Goal: Task Accomplishment & Management: Complete application form

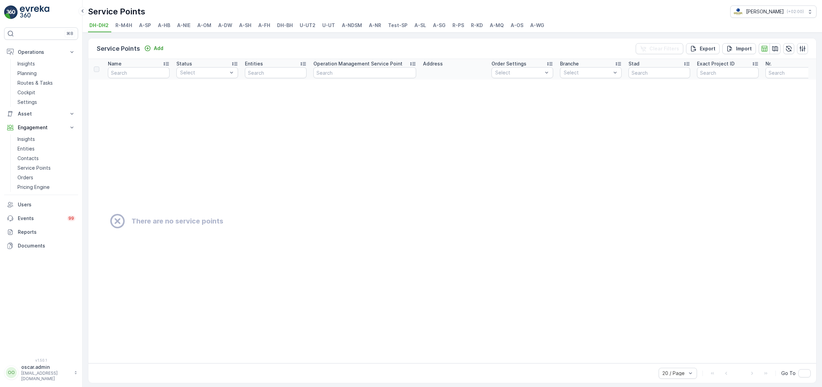
drag, startPoint x: 232, startPoint y: 130, endPoint x: 234, endPoint y: 125, distance: 5.1
click at [233, 130] on td "There are no service points" at bounding box center [527, 220] width 879 height 283
click at [357, 25] on span "A-NDSM" at bounding box center [352, 25] width 20 height 7
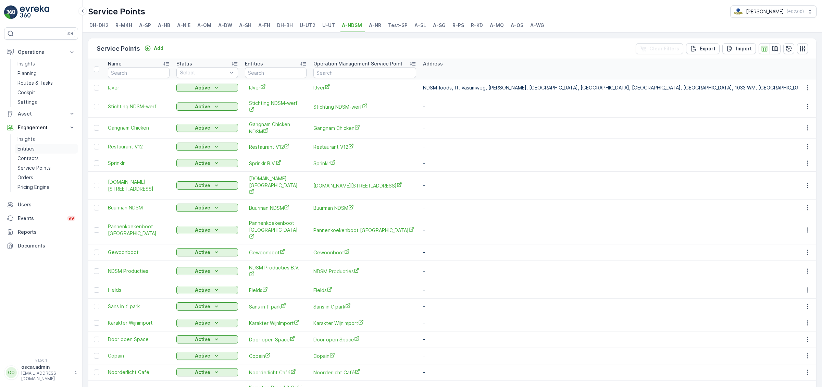
click at [29, 148] on p "Entities" at bounding box center [25, 148] width 17 height 7
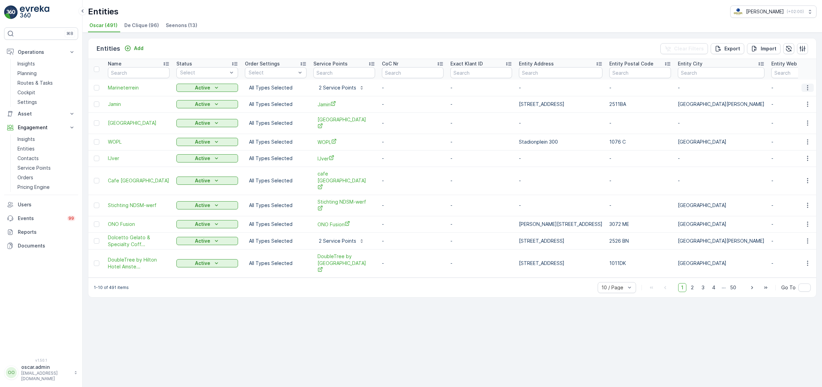
click at [806, 87] on icon "button" at bounding box center [807, 87] width 7 height 7
click at [793, 105] on span "Edit Entity" at bounding box center [784, 107] width 24 height 7
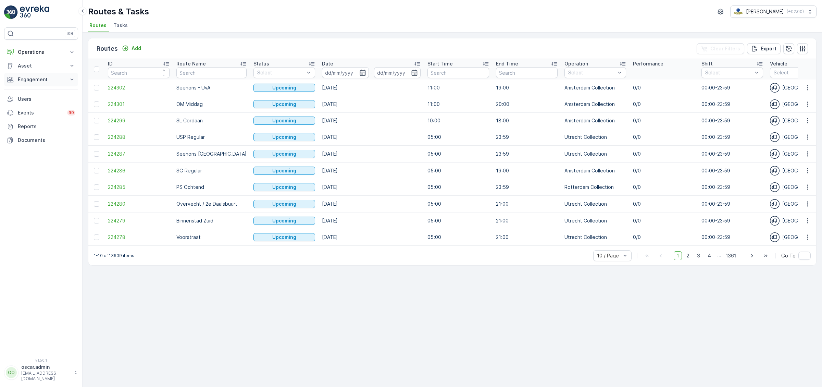
click at [28, 82] on p "Engagement" at bounding box center [41, 79] width 47 height 7
click at [38, 117] on p "Service Points" at bounding box center [33, 119] width 33 height 7
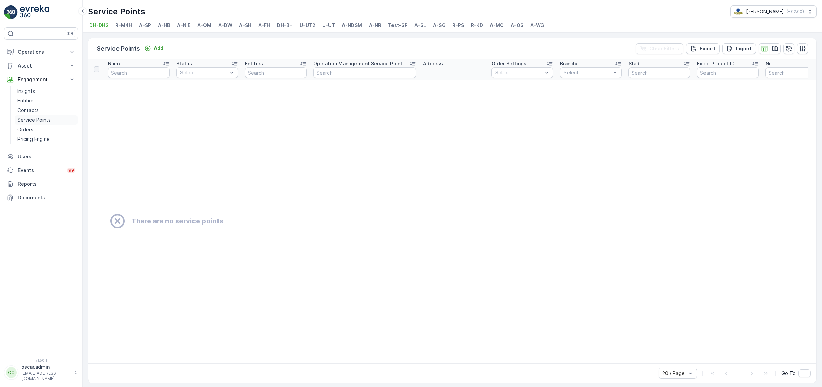
click at [47, 121] on p "Service Points" at bounding box center [33, 119] width 33 height 7
click at [180, 25] on span "A-NIE" at bounding box center [183, 25] width 13 height 7
click at [101, 23] on span "DH-DH2" at bounding box center [98, 25] width 19 height 7
click at [157, 47] on p "Add" at bounding box center [159, 48] width 10 height 7
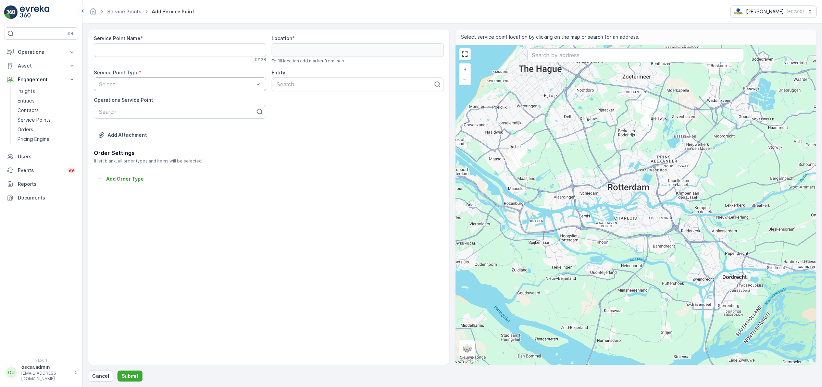
click at [315, 140] on div "Add Attachment" at bounding box center [269, 138] width 350 height 19
click at [226, 45] on Name "Service Point Name" at bounding box center [180, 50] width 172 height 14
type Name "Thijs test"
click at [113, 99] on span "DH-DH2" at bounding box center [109, 101] width 22 height 6
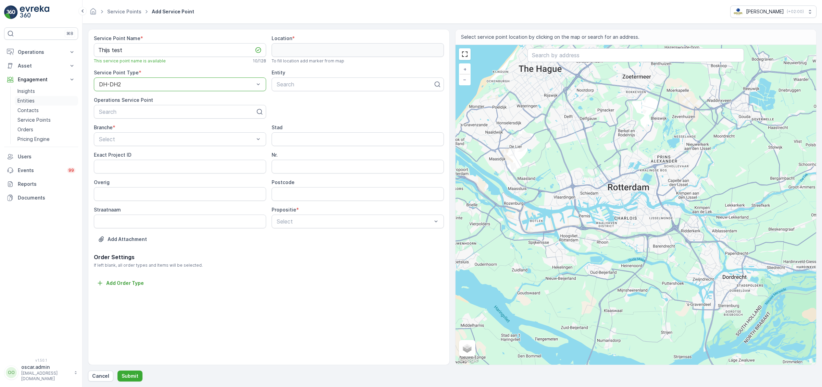
click at [24, 99] on p "Entities" at bounding box center [25, 100] width 17 height 7
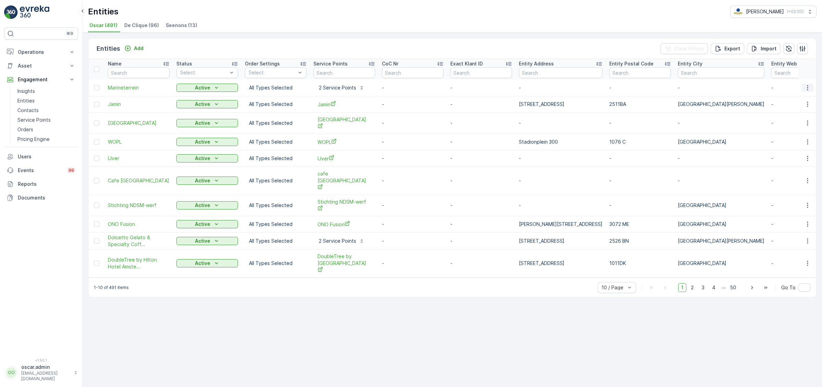
click at [807, 88] on icon "button" at bounding box center [807, 87] width 7 height 7
click at [790, 105] on span "Edit Entity" at bounding box center [784, 107] width 24 height 7
